Goal: Task Accomplishment & Management: Manage account settings

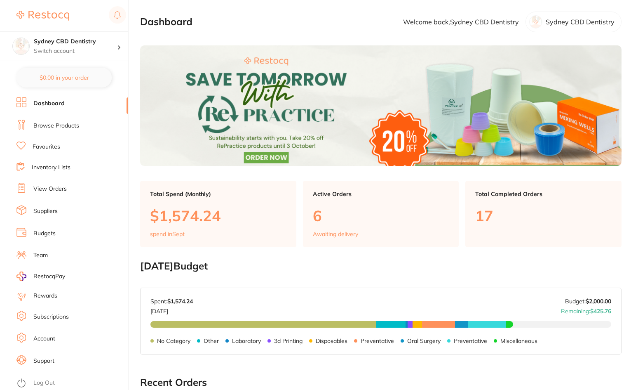
drag, startPoint x: 43, startPoint y: 192, endPoint x: 116, endPoint y: 241, distance: 87.9
click at [43, 191] on link "View Orders" at bounding box center [49, 189] width 33 height 8
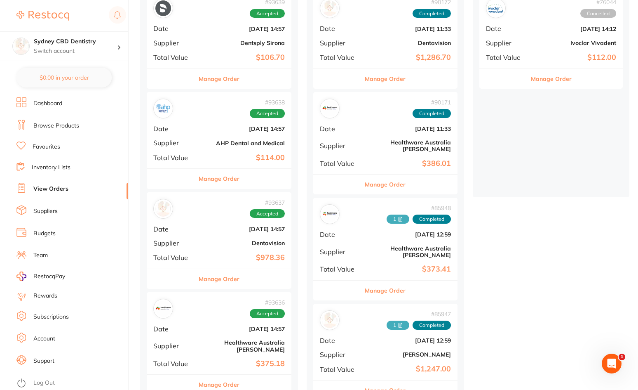
scroll to position [124, 0]
drag, startPoint x: 240, startPoint y: 159, endPoint x: 247, endPoint y: 175, distance: 17.5
click at [240, 157] on div "# 93639 Accepted Date Sept 12 2025, 14:57 Supplier Dentsply Sirona Total Value …" at bounding box center [219, 292] width 145 height 602
click at [227, 147] on div "# 93638 Accepted Date Sept 12 2025, 14:57 Supplier AHP Dental and Medical Total…" at bounding box center [219, 130] width 145 height 76
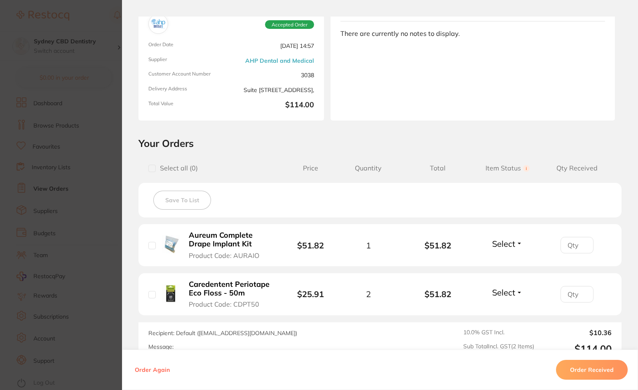
scroll to position [78, 0]
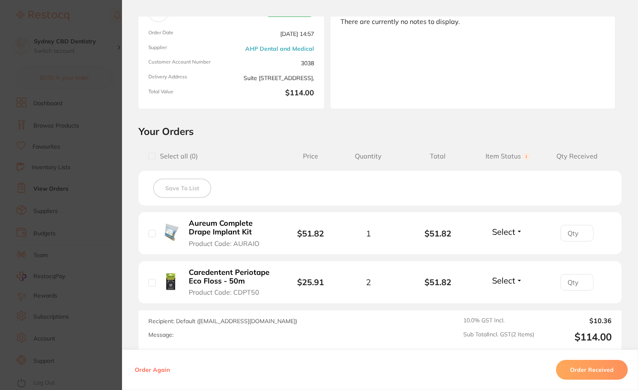
click at [508, 233] on span "Select" at bounding box center [503, 231] width 23 height 10
click at [505, 249] on span "Received" at bounding box center [507, 249] width 21 height 6
click at [503, 282] on span "Select" at bounding box center [503, 280] width 23 height 10
click at [505, 296] on span "Received" at bounding box center [507, 298] width 21 height 6
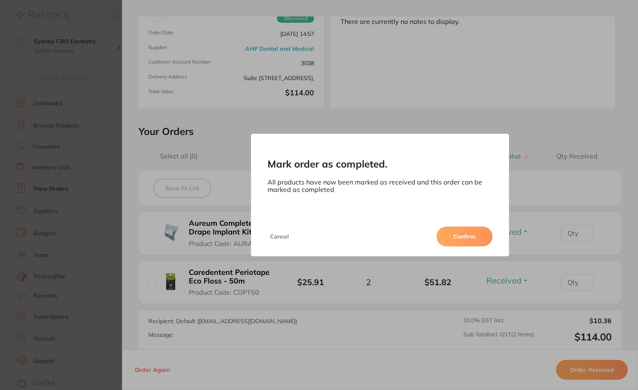
click at [475, 241] on button "Confirm" at bounding box center [465, 236] width 56 height 20
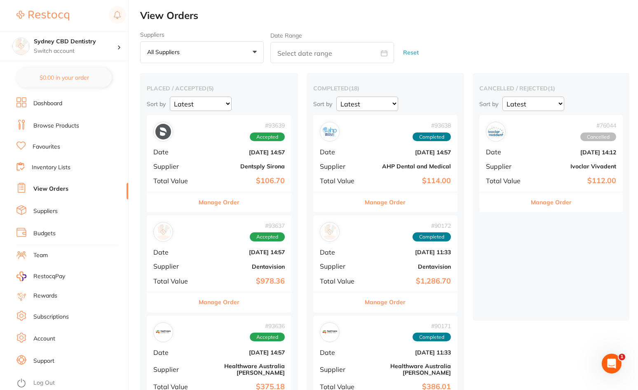
click at [352, 160] on div "# 93638 Completed Date Sept 12 2025, 14:57 Supplier AHP Dental and Medical Tota…" at bounding box center [385, 153] width 145 height 76
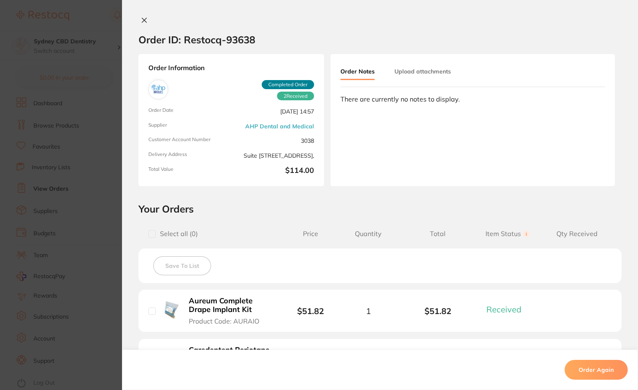
click at [418, 70] on button "Upload attachments" at bounding box center [423, 71] width 56 height 15
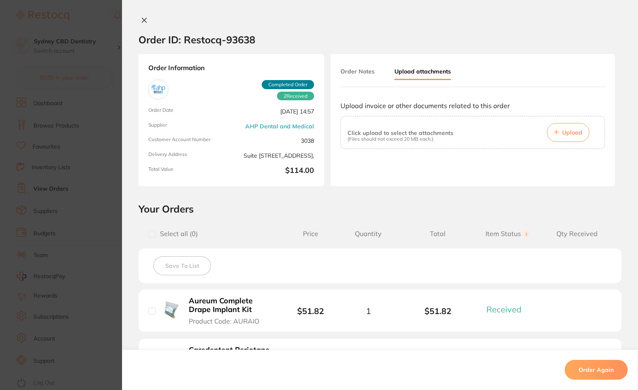
click at [571, 134] on span "Upload" at bounding box center [572, 132] width 20 height 7
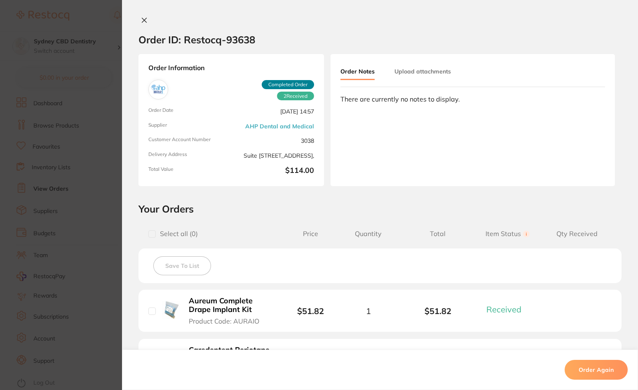
click at [408, 83] on div "Order Notes Upload attachments" at bounding box center [473, 75] width 265 height 23
click at [411, 70] on button "Upload attachments" at bounding box center [423, 71] width 56 height 15
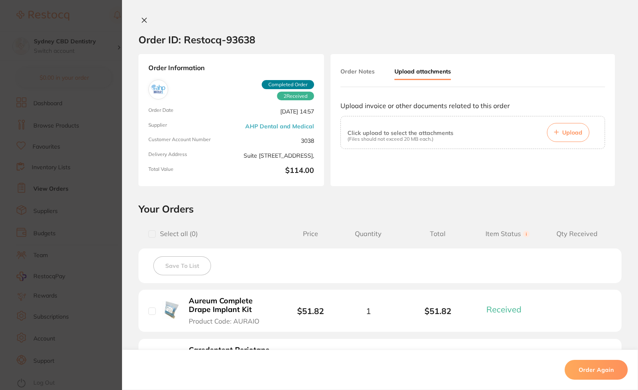
click at [573, 137] on button "Upload" at bounding box center [568, 132] width 42 height 19
click at [435, 140] on p "(Files should not exceed 20 MB each.)" at bounding box center [401, 139] width 106 height 6
click at [555, 132] on icon at bounding box center [556, 132] width 4 height 4
click at [142, 19] on icon at bounding box center [144, 20] width 7 height 7
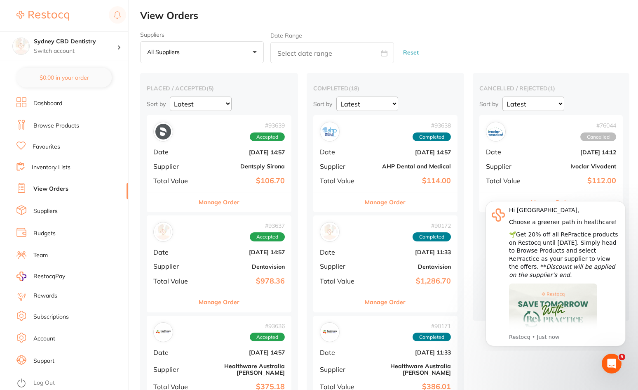
click at [42, 127] on link "Browse Products" at bounding box center [56, 126] width 46 height 8
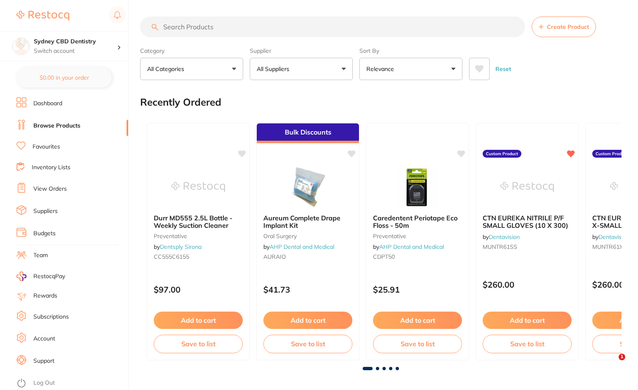
click at [239, 27] on input "search" at bounding box center [332, 26] width 385 height 21
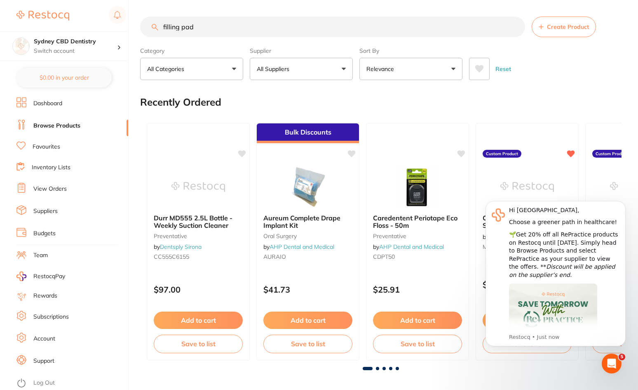
type input "filling pad"
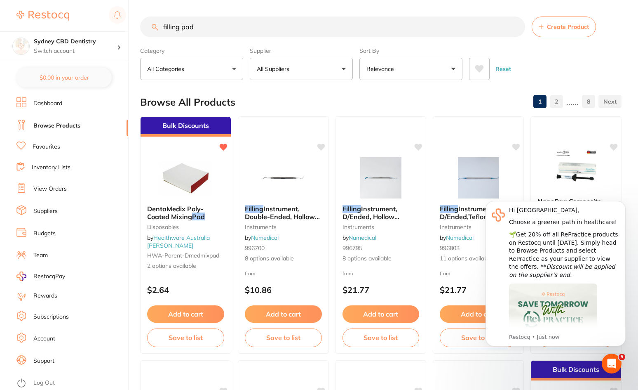
click at [176, 314] on button "Add to cart" at bounding box center [185, 313] width 77 height 17
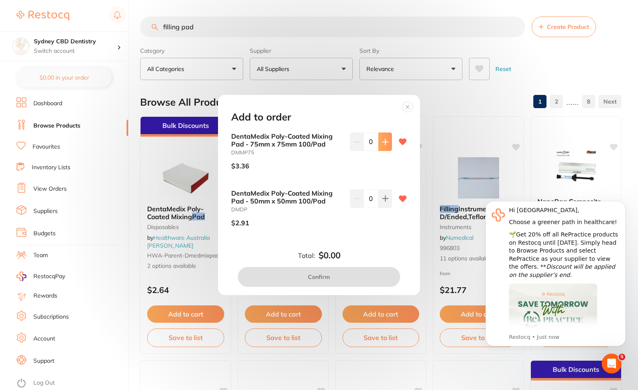
click at [383, 141] on icon at bounding box center [385, 141] width 5 height 5
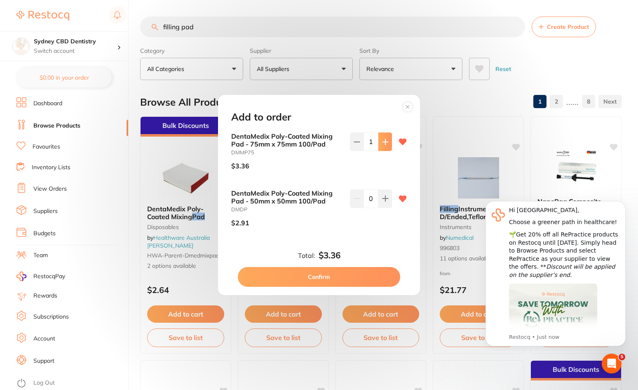
click at [384, 138] on button at bounding box center [385, 141] width 14 height 18
click at [382, 144] on icon at bounding box center [385, 142] width 7 height 7
type input "3"
click at [330, 278] on button "Confirm" at bounding box center [319, 277] width 162 height 20
checkbox input "false"
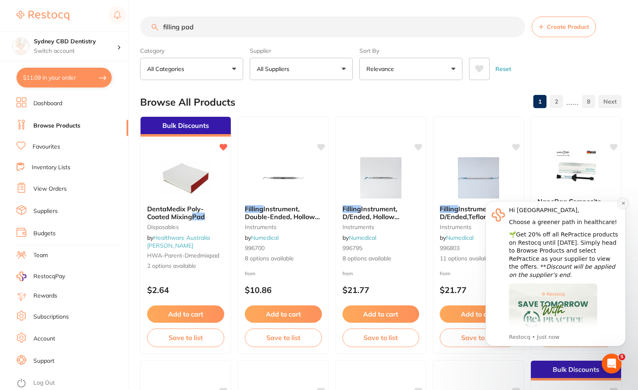
click at [623, 203] on icon "Dismiss notification" at bounding box center [623, 203] width 3 height 3
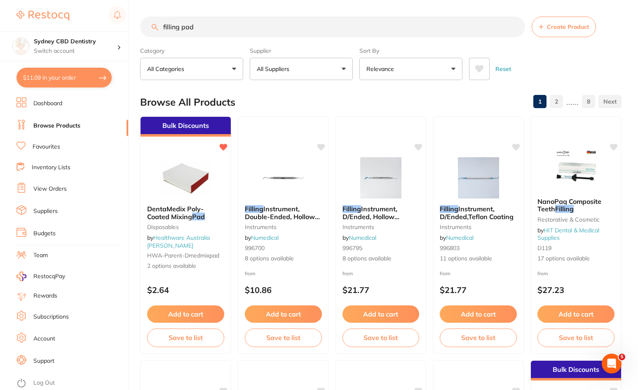
click at [48, 185] on link "View Orders" at bounding box center [49, 189] width 33 height 8
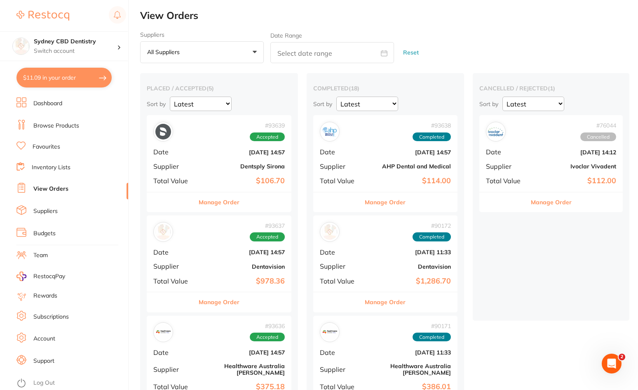
click at [240, 274] on div "# 93637 Accepted Date [DATE] 14:57 Supplier Dentavision Total Value $978.36" at bounding box center [219, 253] width 145 height 76
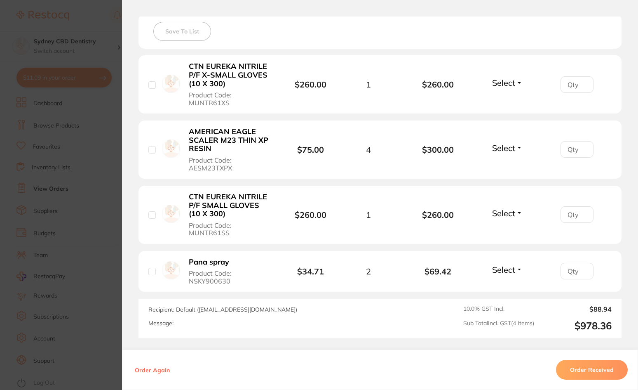
scroll to position [247, 0]
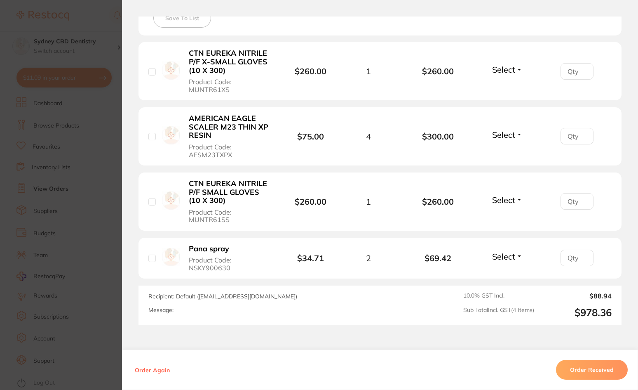
click at [500, 259] on span "Select" at bounding box center [503, 256] width 23 height 10
click at [503, 274] on span "Received" at bounding box center [507, 274] width 21 height 6
click at [499, 199] on span "Select" at bounding box center [503, 200] width 23 height 10
drag, startPoint x: 502, startPoint y: 219, endPoint x: 503, endPoint y: 205, distance: 13.6
click at [502, 218] on span "Received" at bounding box center [507, 217] width 21 height 6
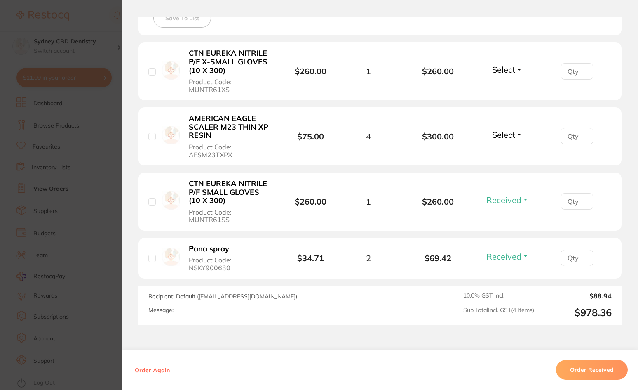
click at [498, 134] on span "Select" at bounding box center [503, 134] width 23 height 10
click at [500, 153] on span "Received" at bounding box center [507, 152] width 21 height 6
click at [498, 68] on span "Select" at bounding box center [503, 69] width 23 height 10
click at [506, 86] on span "Received" at bounding box center [507, 87] width 21 height 6
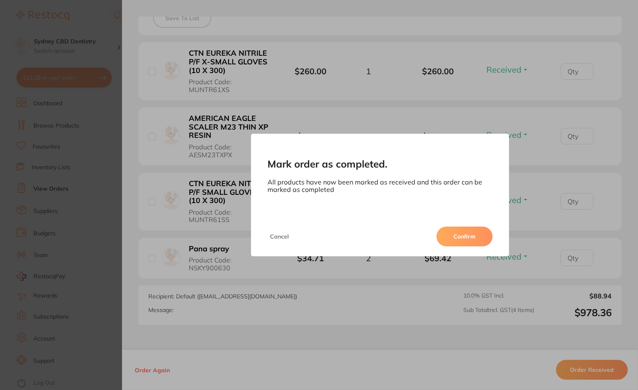
click at [462, 235] on button "Confirm" at bounding box center [465, 236] width 56 height 20
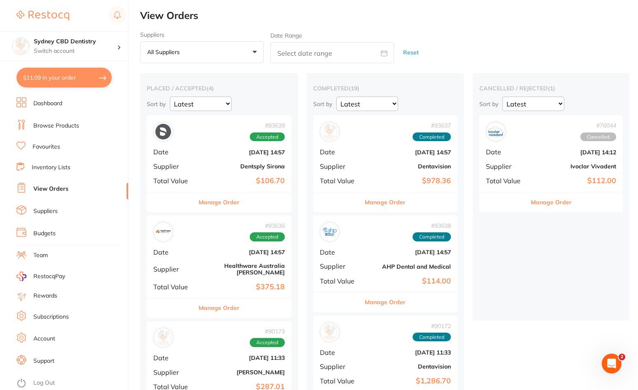
click at [385, 157] on div "# 93637 Completed Date [DATE] 14:57 Supplier Dentavision Total Value $978.36" at bounding box center [385, 153] width 145 height 76
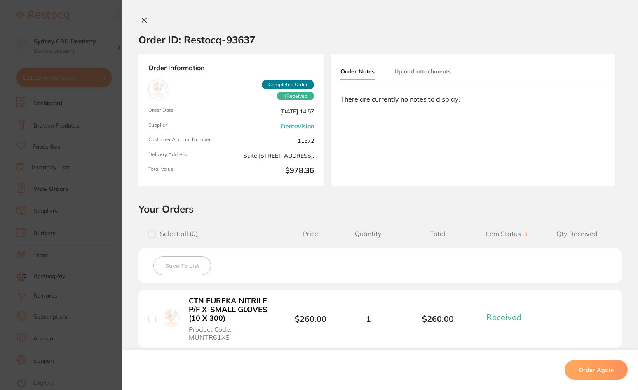
click at [421, 63] on div "Order Notes Upload attachments There are currently no notes to display." at bounding box center [473, 120] width 284 height 132
click at [422, 69] on button "Upload attachments" at bounding box center [423, 71] width 56 height 15
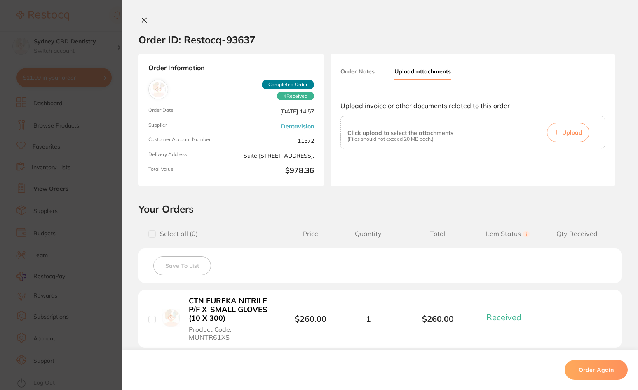
click at [560, 135] on button "Upload" at bounding box center [568, 132] width 42 height 19
click at [461, 130] on div "Click upload to select the attachments (Files should not exceed 20 MB each.) Up…" at bounding box center [473, 132] width 251 height 19
click at [452, 147] on div "Click upload to select the attachments (Files should not exceed 20 MB each.) Up…" at bounding box center [473, 132] width 265 height 33
click at [452, 146] on div "Click upload to select the attachments (Files should not exceed 20 MB each.) Up…" at bounding box center [473, 132] width 265 height 33
click at [142, 19] on icon at bounding box center [144, 20] width 5 height 5
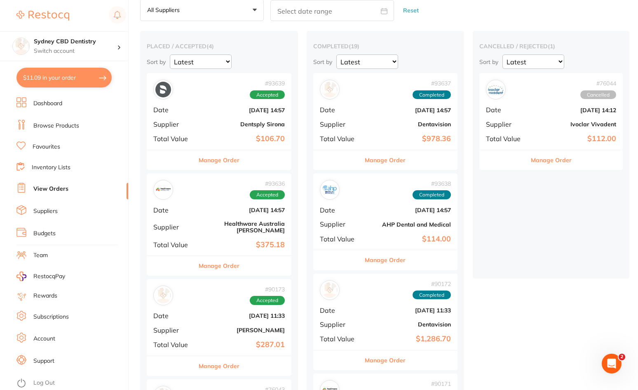
scroll to position [124, 0]
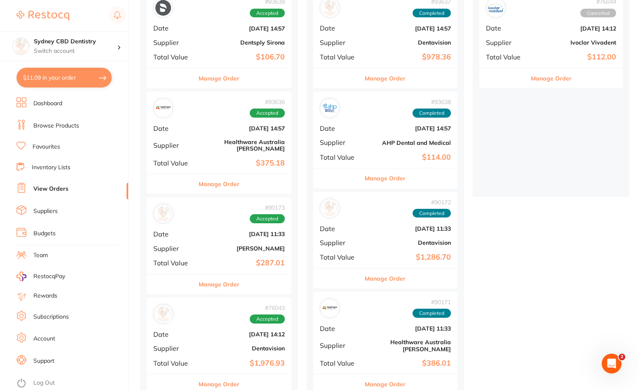
click at [397, 145] on b "AHP Dental and Medical" at bounding box center [409, 142] width 83 height 7
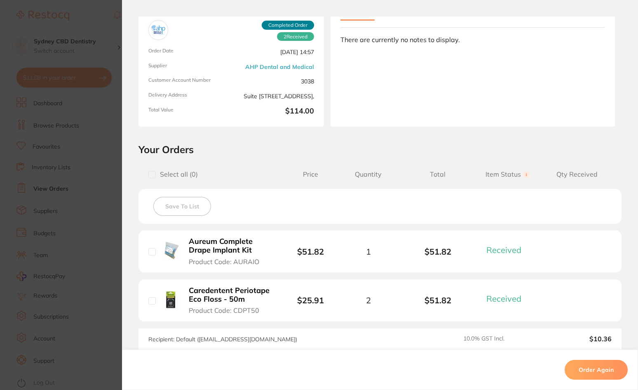
scroll to position [160, 0]
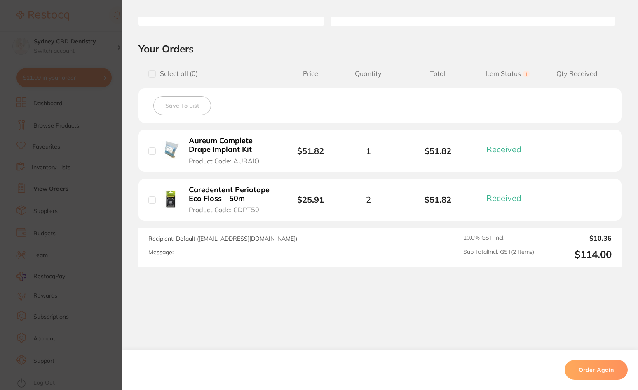
click at [152, 147] on div at bounding box center [151, 150] width 7 height 7
click at [143, 147] on li "Aureum Complete Drape Implant Kit Product Code: AURAIO $51.82 1 $51.82 Received…" at bounding box center [380, 150] width 483 height 42
click at [150, 153] on input "checkbox" at bounding box center [151, 150] width 7 height 7
checkbox input "true"
click at [150, 203] on input "checkbox" at bounding box center [151, 199] width 7 height 7
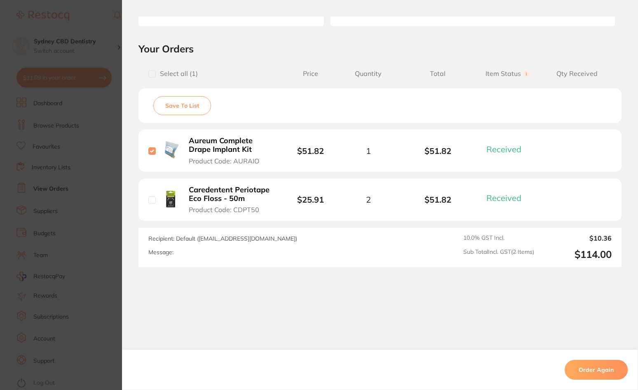
checkbox input "true"
click at [182, 110] on button "Save To List" at bounding box center [182, 105] width 58 height 19
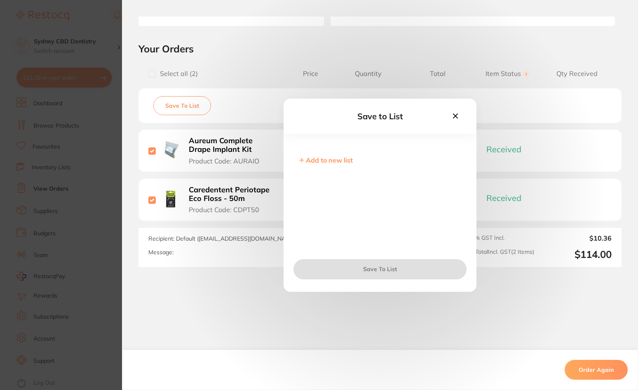
click at [327, 153] on div "Add to new list" at bounding box center [380, 196] width 193 height 107
click at [456, 116] on icon at bounding box center [455, 115] width 9 height 9
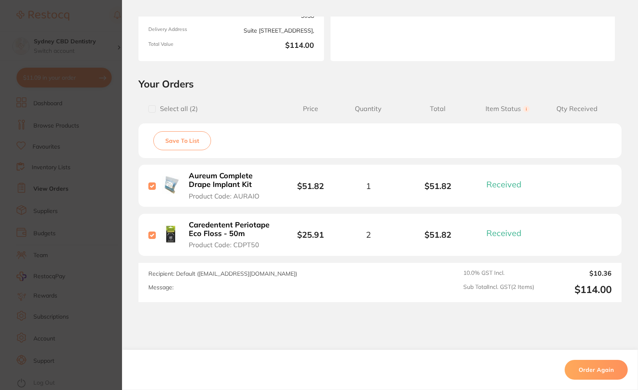
scroll to position [36, 0]
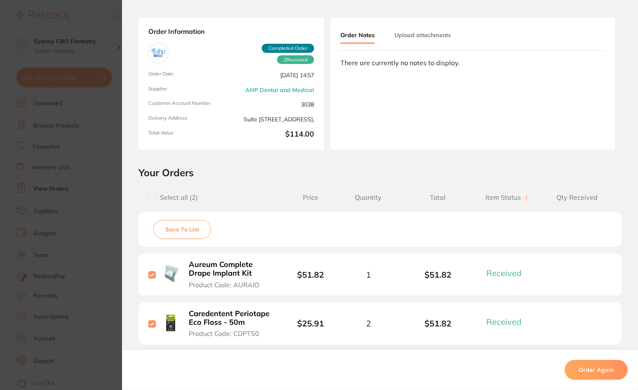
click at [148, 198] on input "checkbox" at bounding box center [151, 197] width 7 height 7
checkbox input "true"
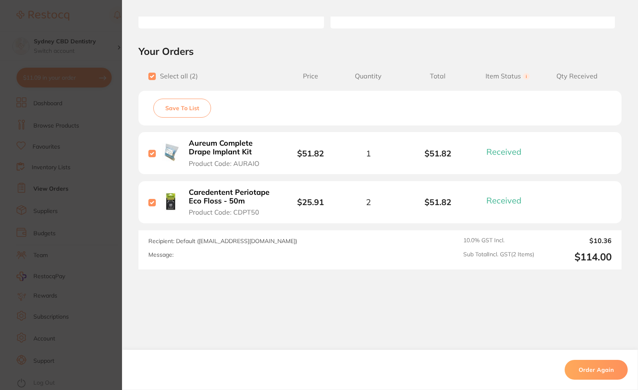
scroll to position [160, 0]
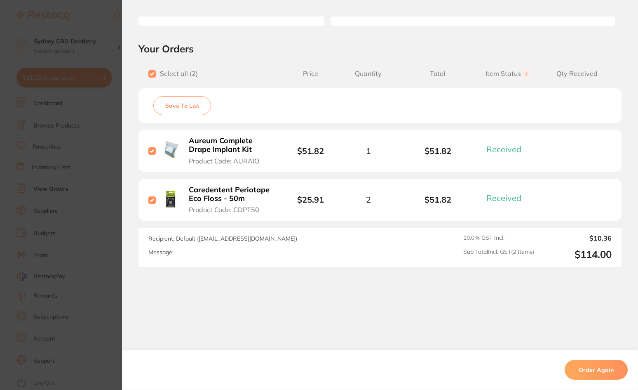
click at [173, 108] on button "Save To List" at bounding box center [182, 105] width 58 height 19
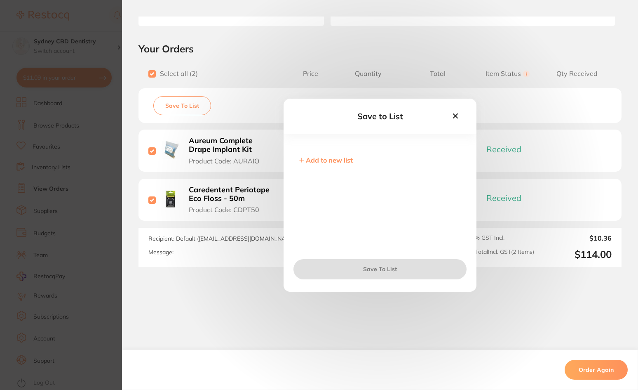
click at [333, 159] on span "Add to new list" at bounding box center [329, 160] width 47 height 8
click at [330, 173] on input "text" at bounding box center [380, 165] width 167 height 21
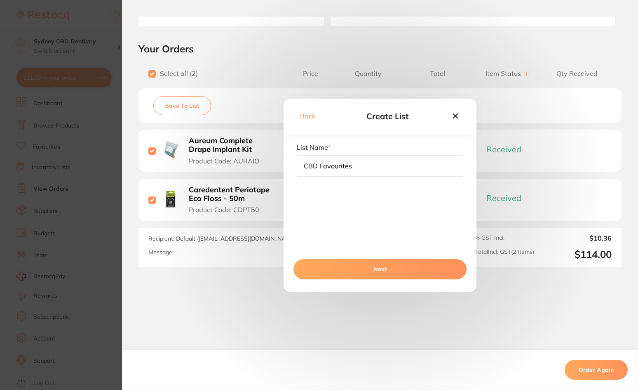
type input "CBD Favourites"
click at [388, 274] on button "Next" at bounding box center [380, 269] width 173 height 20
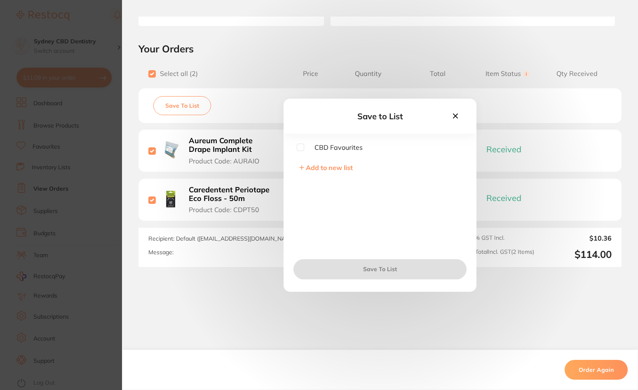
click at [337, 144] on span "CBD Favourites" at bounding box center [333, 146] width 59 height 7
click at [299, 147] on input "checkbox" at bounding box center [300, 146] width 7 height 7
checkbox input "true"
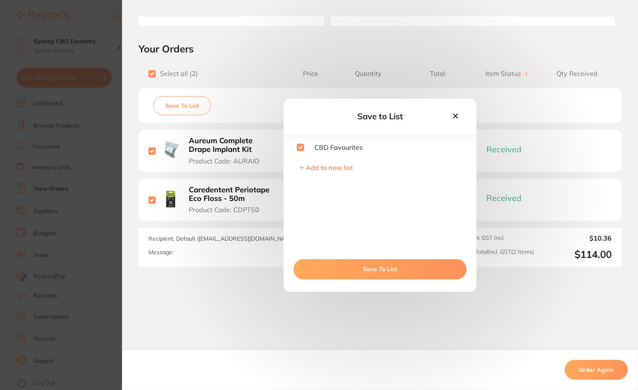
click at [370, 269] on button "Save To List" at bounding box center [380, 269] width 173 height 20
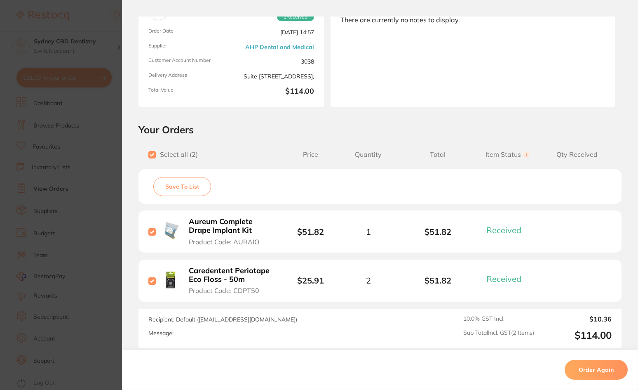
scroll to position [0, 0]
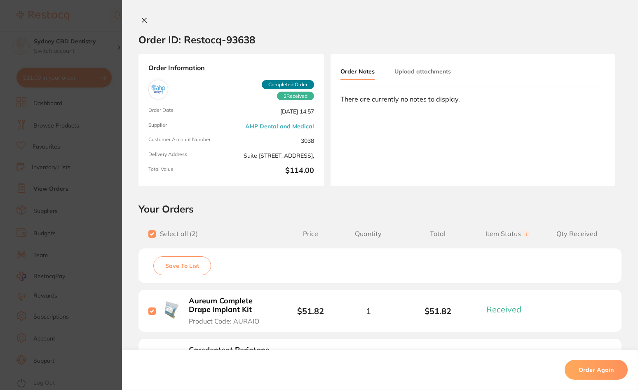
click at [144, 20] on icon at bounding box center [144, 20] width 7 height 7
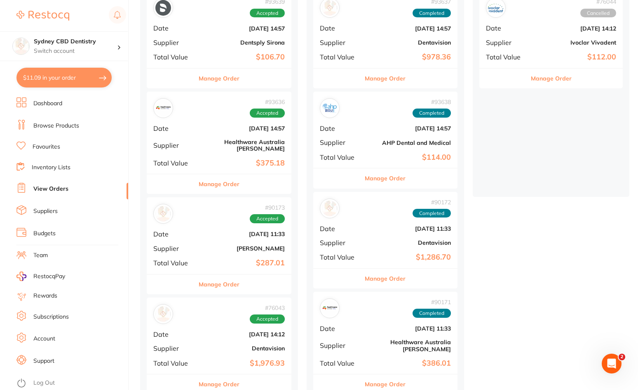
click at [404, 159] on b "$114.00" at bounding box center [409, 157] width 83 height 9
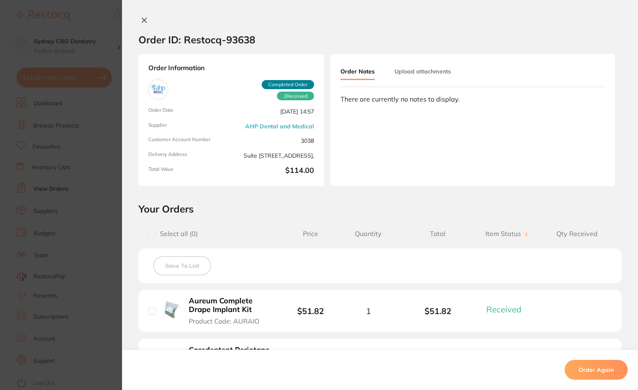
click at [141, 21] on icon at bounding box center [144, 20] width 7 height 7
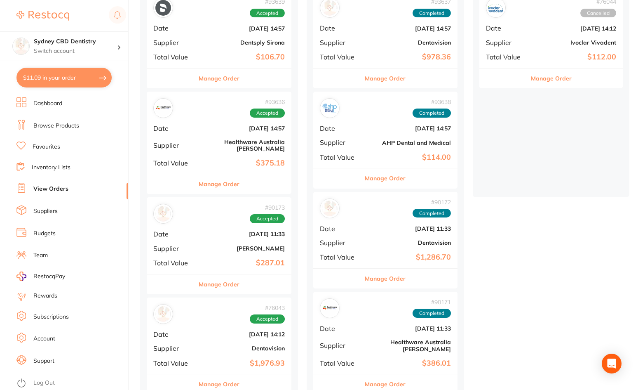
click at [389, 45] on b "Dentavision" at bounding box center [409, 42] width 83 height 7
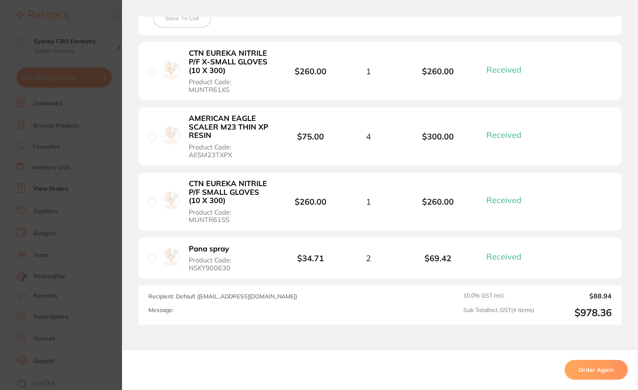
click at [149, 72] on input "checkbox" at bounding box center [151, 71] width 7 height 7
checkbox input "true"
click at [148, 140] on input "checkbox" at bounding box center [151, 136] width 7 height 7
checkbox input "true"
click at [150, 204] on input "checkbox" at bounding box center [151, 201] width 7 height 7
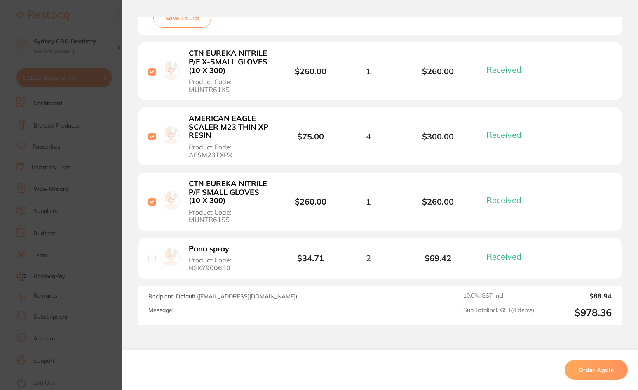
checkbox input "true"
click at [151, 261] on input "checkbox" at bounding box center [151, 257] width 7 height 7
checkbox input "true"
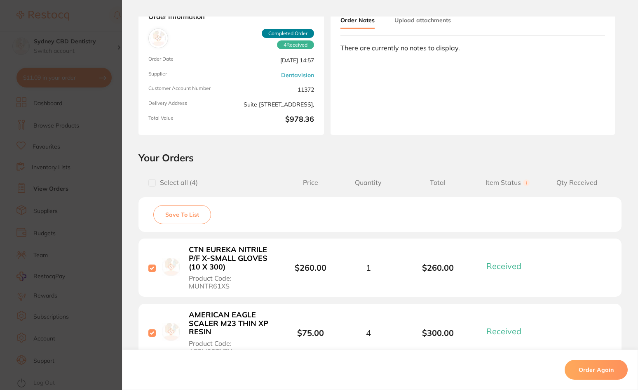
scroll to position [41, 0]
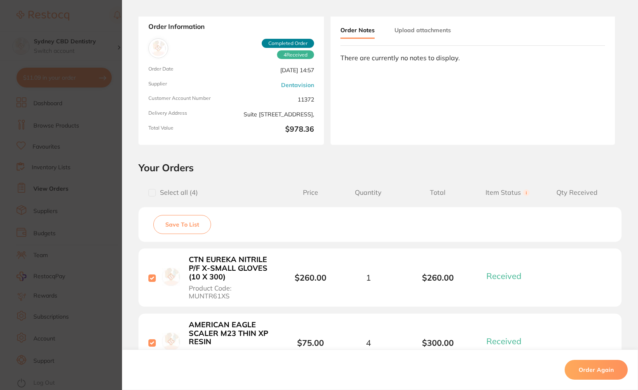
click at [171, 234] on div "Save To List" at bounding box center [380, 224] width 483 height 35
click at [175, 224] on button "Save To List" at bounding box center [182, 224] width 58 height 19
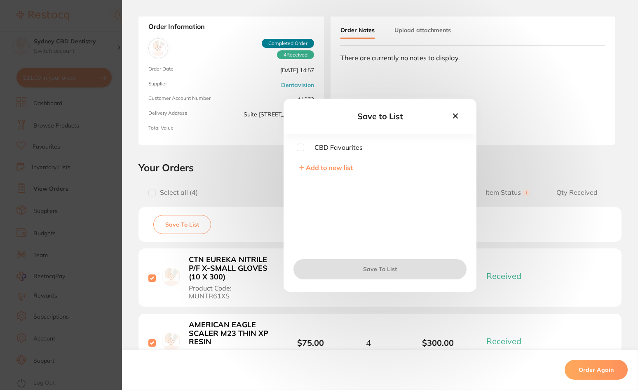
click at [308, 143] on div "Save to List CBD Favourites Add to new list Save To List" at bounding box center [380, 195] width 193 height 193
click at [302, 146] on input "checkbox" at bounding box center [300, 146] width 7 height 7
checkbox input "true"
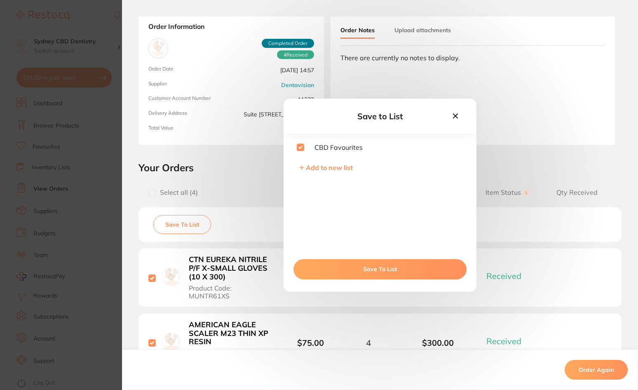
click at [368, 270] on button "Save To List" at bounding box center [380, 269] width 173 height 20
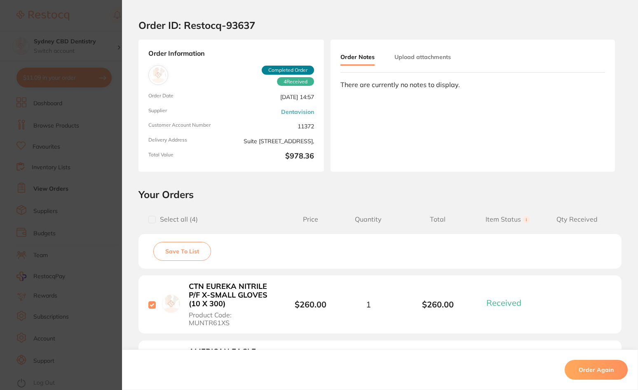
scroll to position [0, 0]
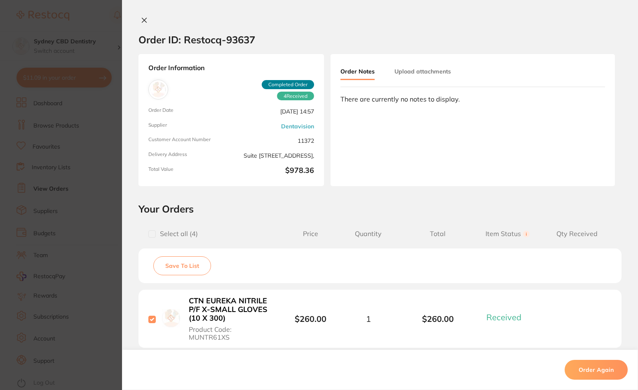
click at [141, 21] on icon at bounding box center [144, 20] width 7 height 7
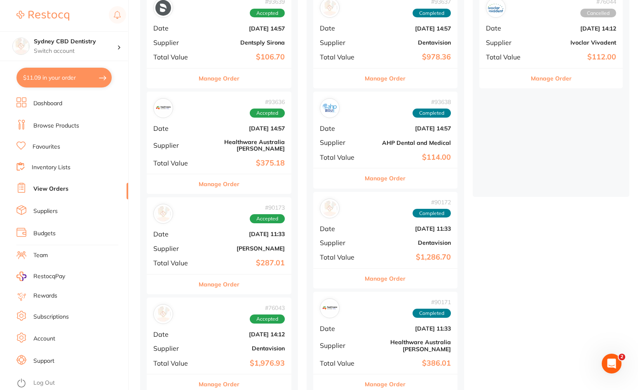
click at [369, 240] on b "Dentavision" at bounding box center [409, 242] width 83 height 7
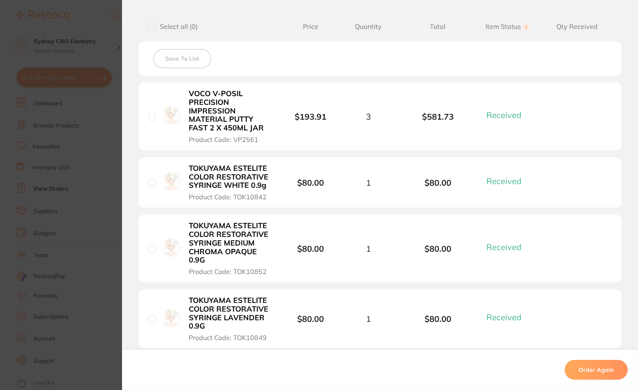
scroll to position [206, 0]
click at [151, 118] on input "checkbox" at bounding box center [151, 117] width 7 height 7
checkbox input "true"
click at [150, 187] on input "checkbox" at bounding box center [151, 183] width 7 height 7
checkbox input "true"
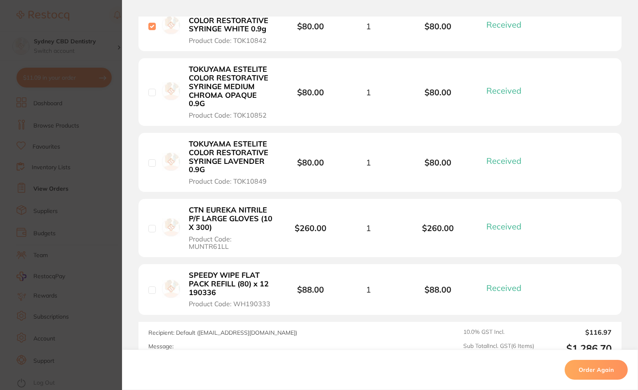
scroll to position [371, 0]
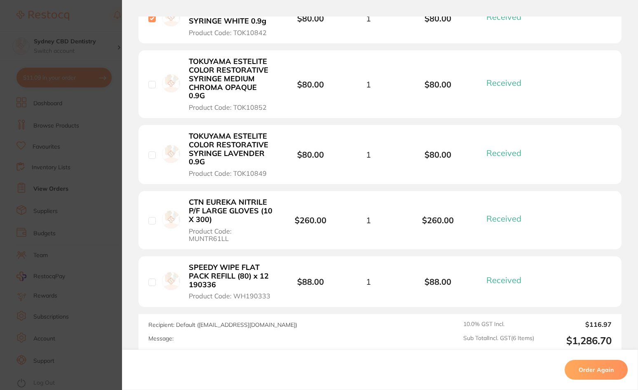
click at [148, 81] on input "checkbox" at bounding box center [151, 84] width 7 height 7
checkbox input "true"
drag, startPoint x: 149, startPoint y: 154, endPoint x: 149, endPoint y: 164, distance: 10.3
click at [149, 155] on input "checkbox" at bounding box center [151, 154] width 7 height 7
checkbox input "true"
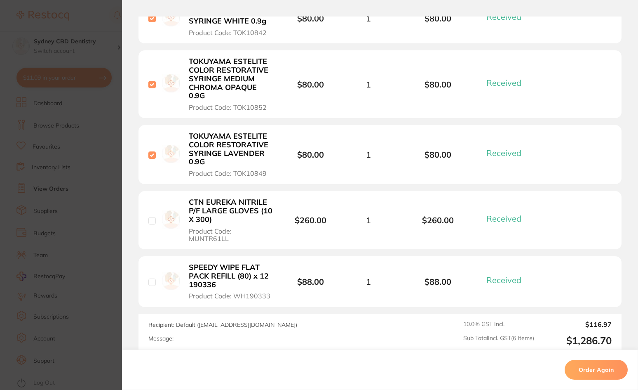
click at [148, 217] on input "checkbox" at bounding box center [151, 220] width 7 height 7
checkbox input "true"
click at [148, 278] on input "checkbox" at bounding box center [151, 281] width 7 height 7
checkbox input "true"
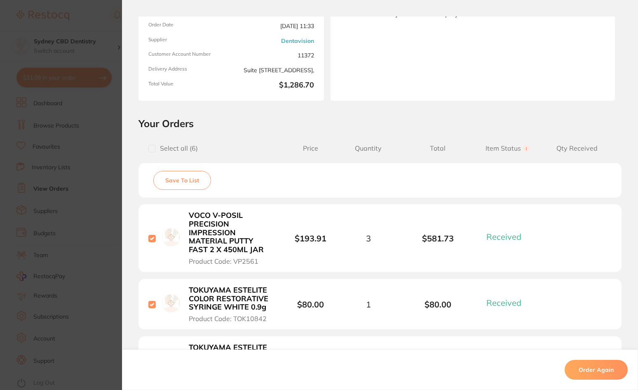
scroll to position [82, 0]
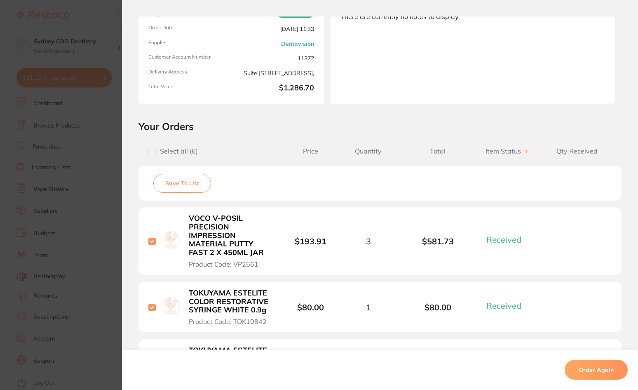
click at [182, 186] on button "Save To List" at bounding box center [182, 183] width 58 height 19
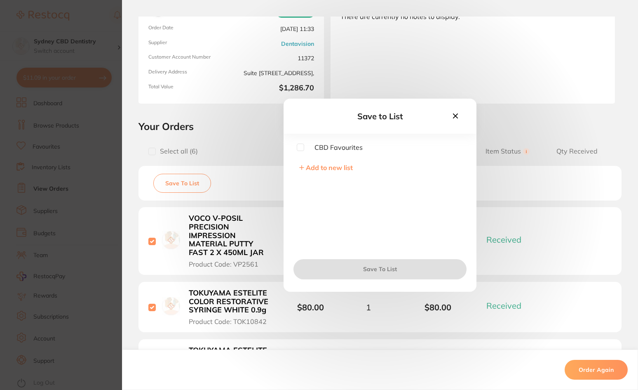
click at [300, 148] on input "checkbox" at bounding box center [300, 146] width 7 height 7
checkbox input "true"
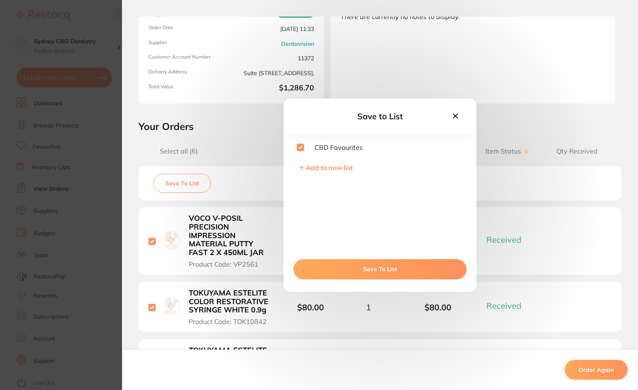
click at [375, 271] on button "Save To List" at bounding box center [380, 269] width 173 height 20
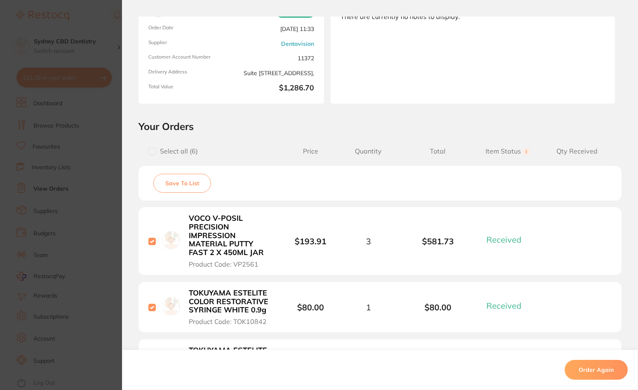
click at [605, 117] on div "Order ID: Restocq- 90172 Order Information 6 Received Completed Order Order Dat…" at bounding box center [380, 202] width 516 height 373
drag, startPoint x: 108, startPoint y: 16, endPoint x: 91, endPoint y: 33, distance: 23.6
click at [108, 16] on section "Order ID: Restocq- 90172 Order Information 6 Received Completed Order Order Dat…" at bounding box center [319, 195] width 638 height 390
